Goal: Transaction & Acquisition: Purchase product/service

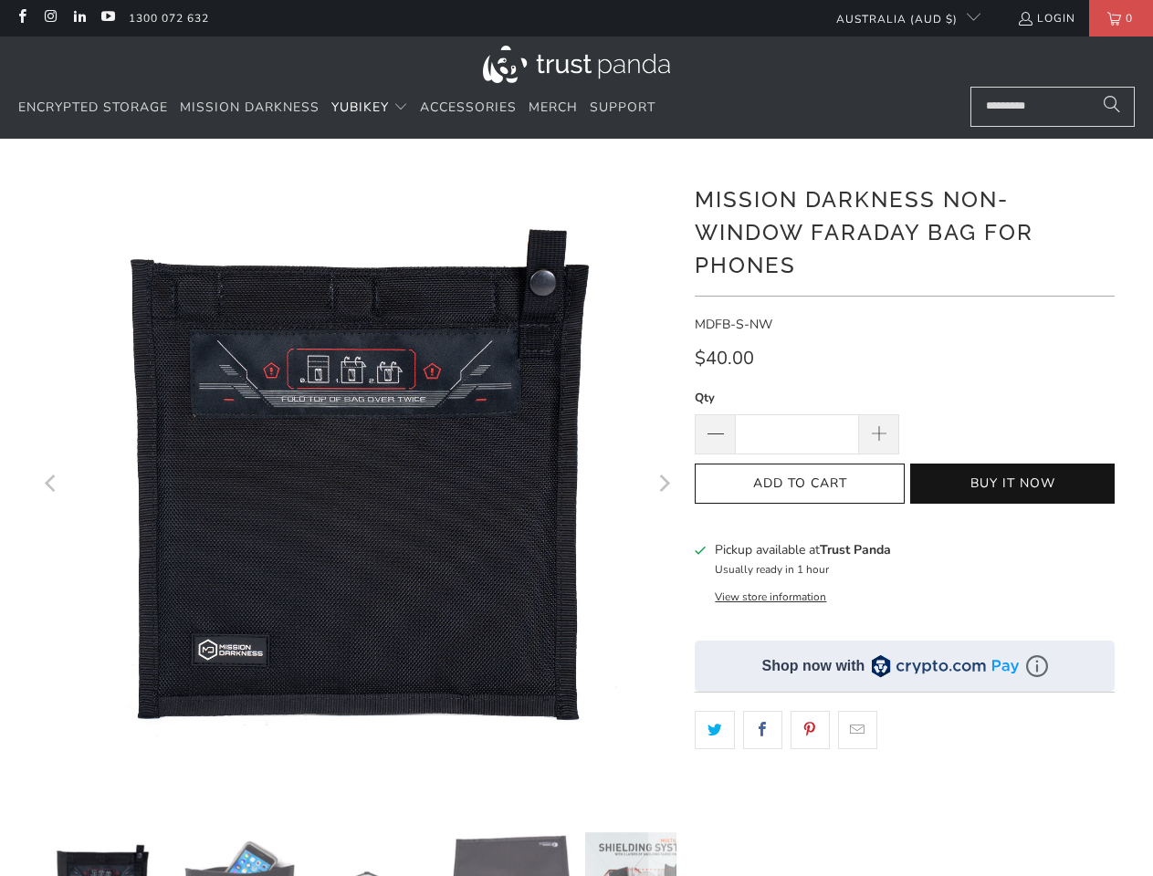
click at [371, 108] on span "YubiKey" at bounding box center [360, 107] width 58 height 17
click at [52, 486] on icon "Previous" at bounding box center [51, 484] width 17 height 383
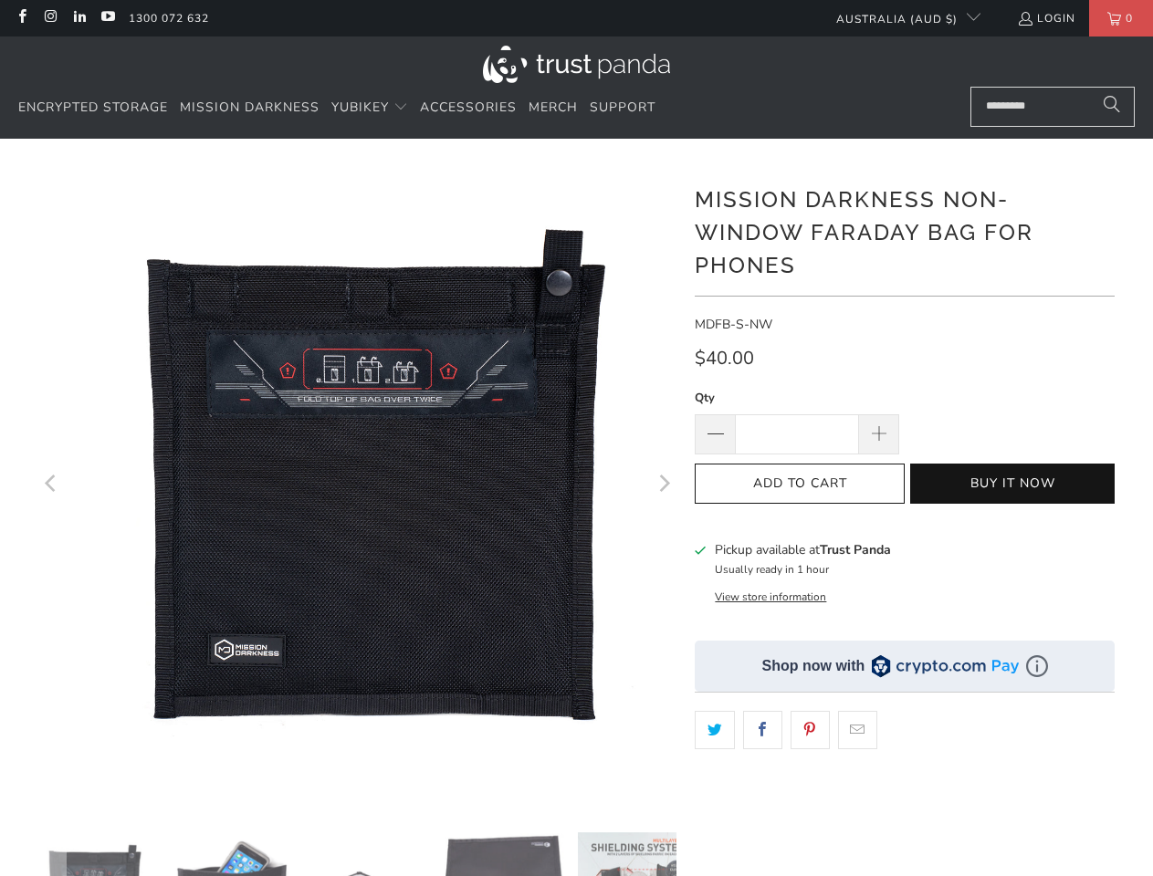
click at [663, 486] on icon "Next" at bounding box center [662, 484] width 17 height 383
